Goal: Obtain resource: Download file/media

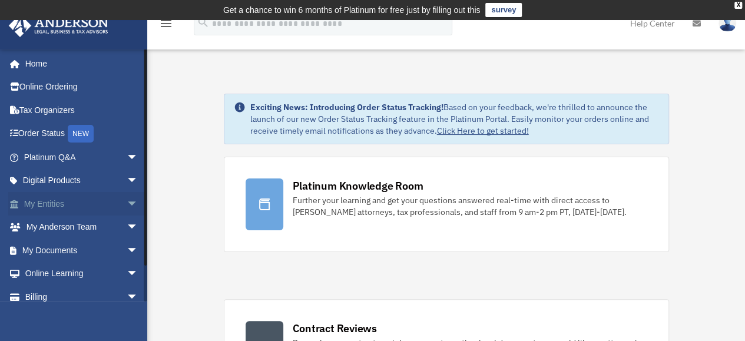
click at [60, 207] on link "My Entities arrow_drop_down" at bounding box center [82, 204] width 148 height 24
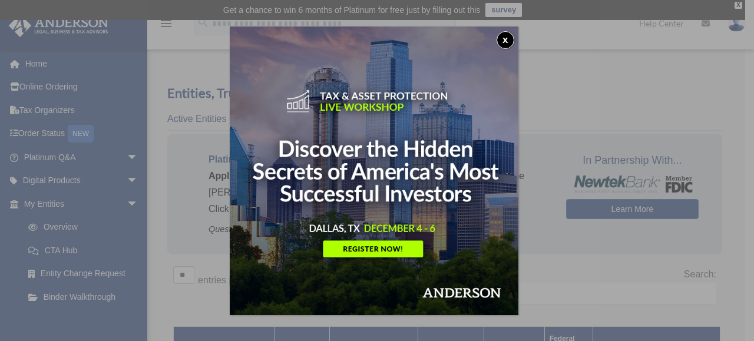
click at [508, 39] on button "x" at bounding box center [505, 40] width 18 height 18
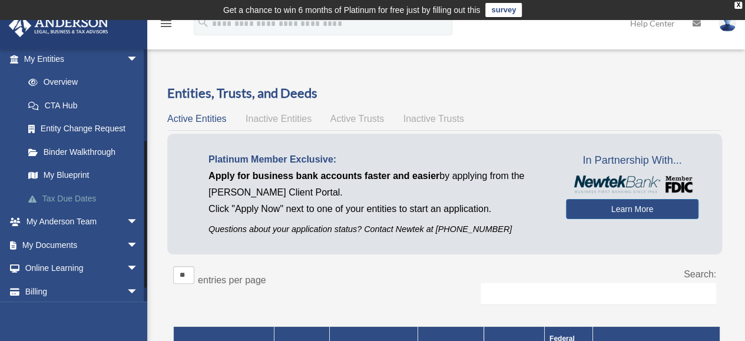
scroll to position [150, 0]
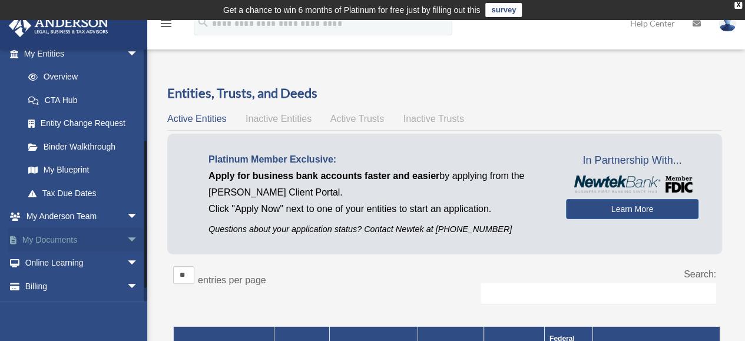
click at [75, 238] on link "My Documents arrow_drop_down" at bounding box center [82, 240] width 148 height 24
click at [69, 238] on link "My Documents arrow_drop_down" at bounding box center [82, 240] width 148 height 24
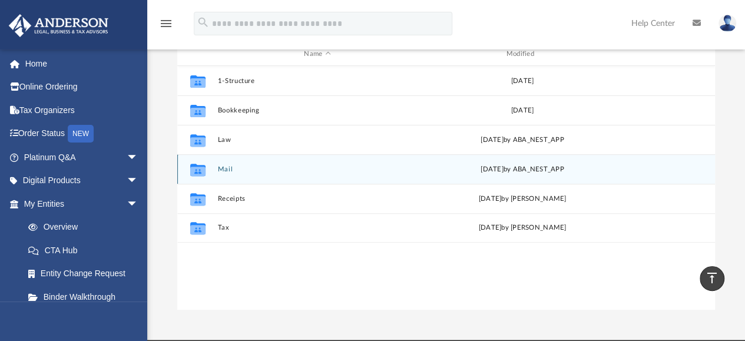
scroll to position [146, 0]
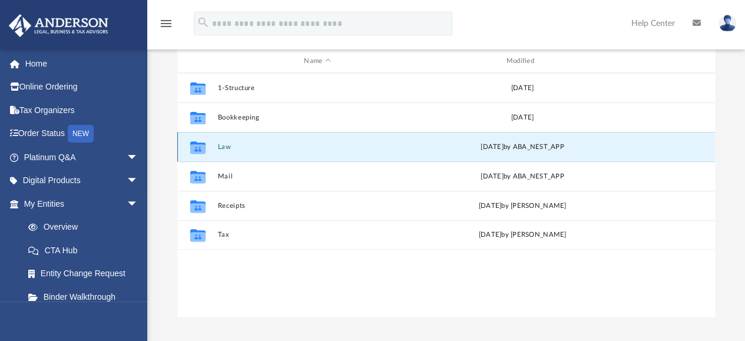
click at [228, 147] on button "Law" at bounding box center [317, 147] width 200 height 8
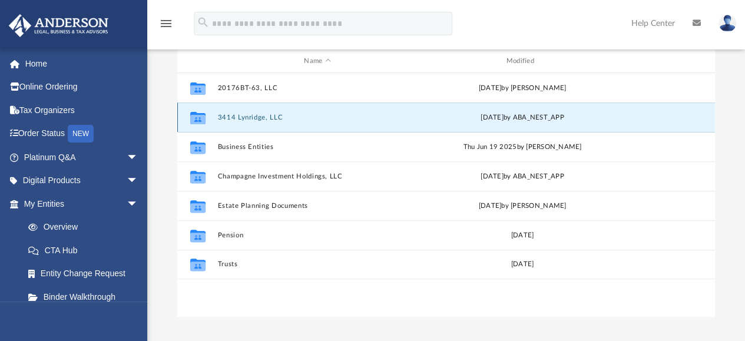
click at [248, 117] on button "3414 Lynridge, LLC" at bounding box center [317, 118] width 200 height 8
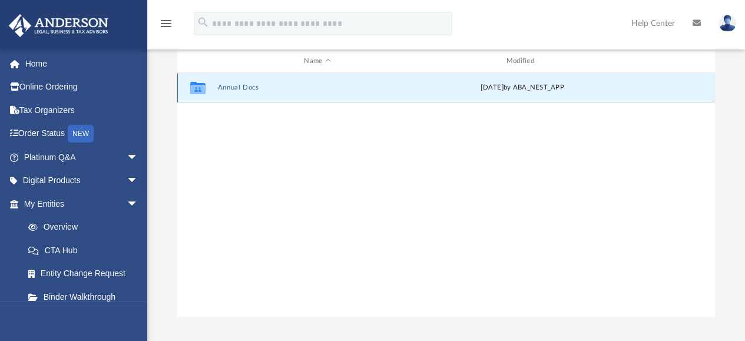
click at [248, 90] on button "Annual Docs" at bounding box center [317, 88] width 200 height 8
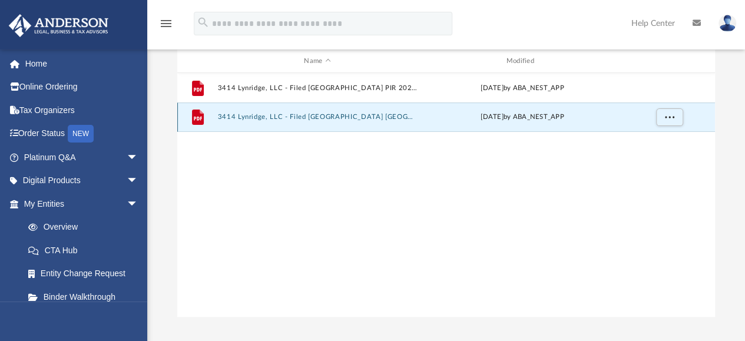
click at [253, 118] on button "3414 Lynridge, LLC - Filed TX PIR TX 2025.pdf" at bounding box center [317, 118] width 200 height 8
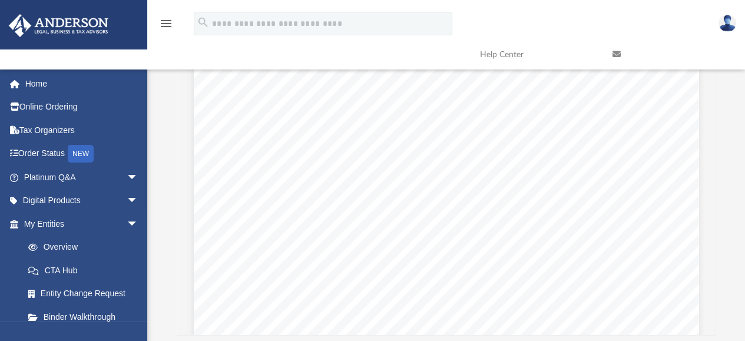
scroll to position [1738, 0]
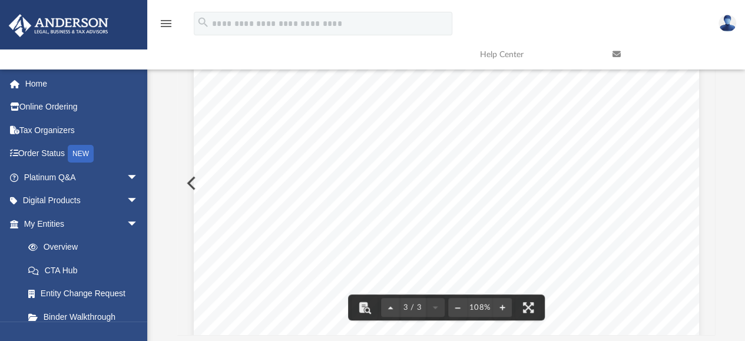
click at [316, 206] on span "PRINT" at bounding box center [320, 210] width 27 height 9
